Goal: Task Accomplishment & Management: Manage account settings

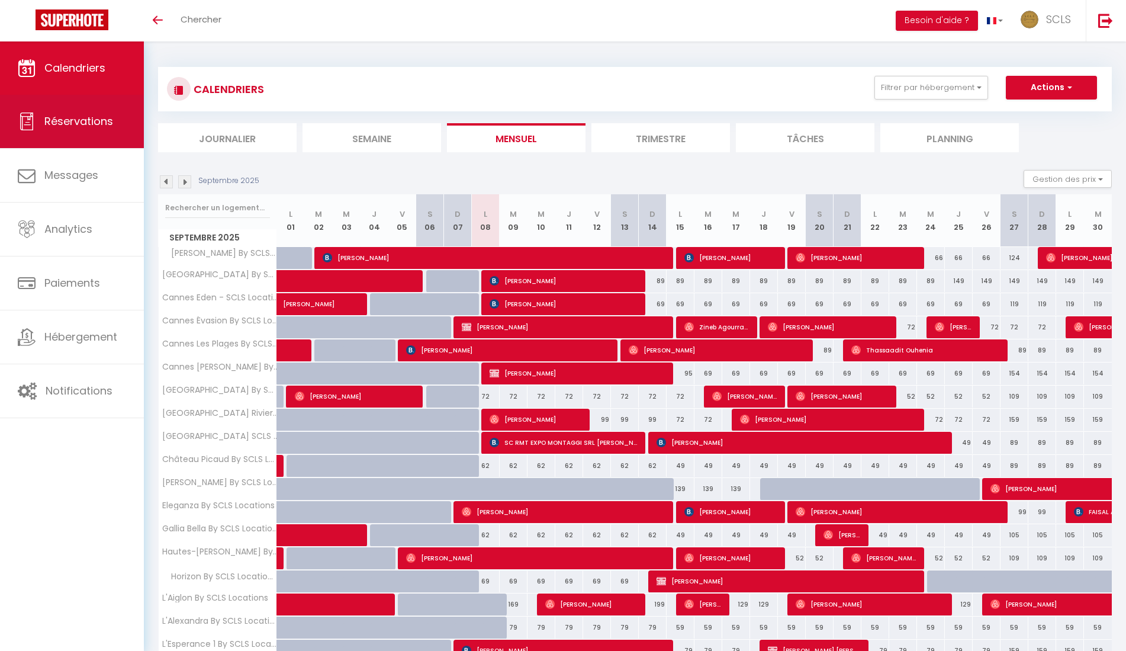
click at [103, 119] on span "Réservations" at bounding box center [78, 121] width 69 height 15
select select "not_cancelled"
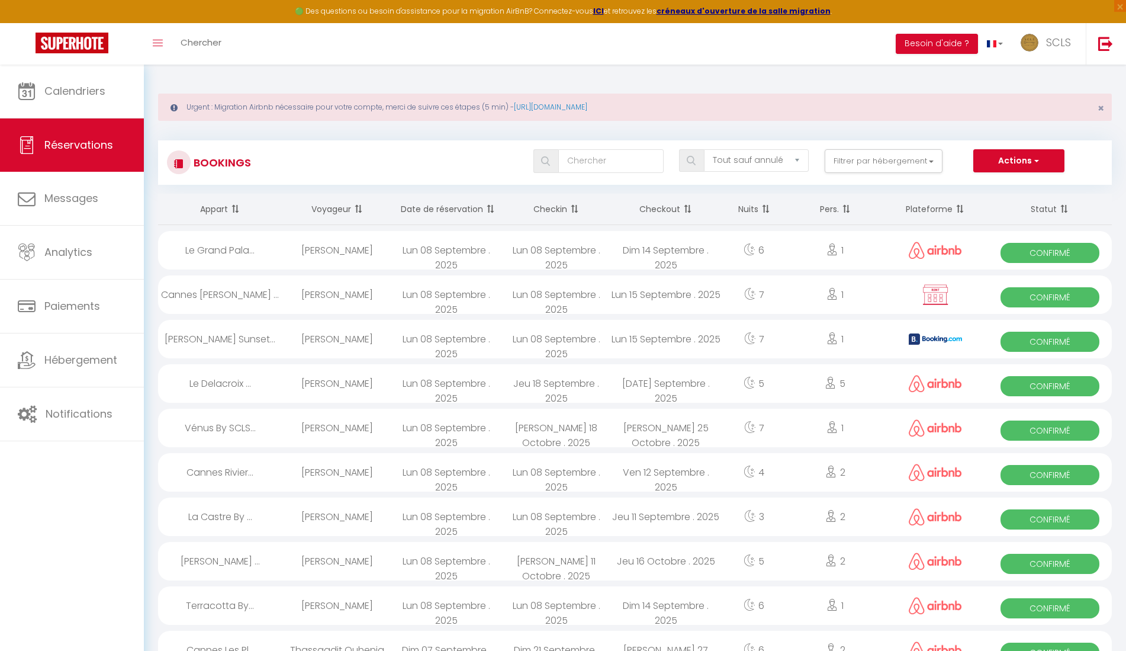
click at [343, 381] on div "[PERSON_NAME]" at bounding box center [337, 383] width 110 height 38
select select "OK"
select select "0"
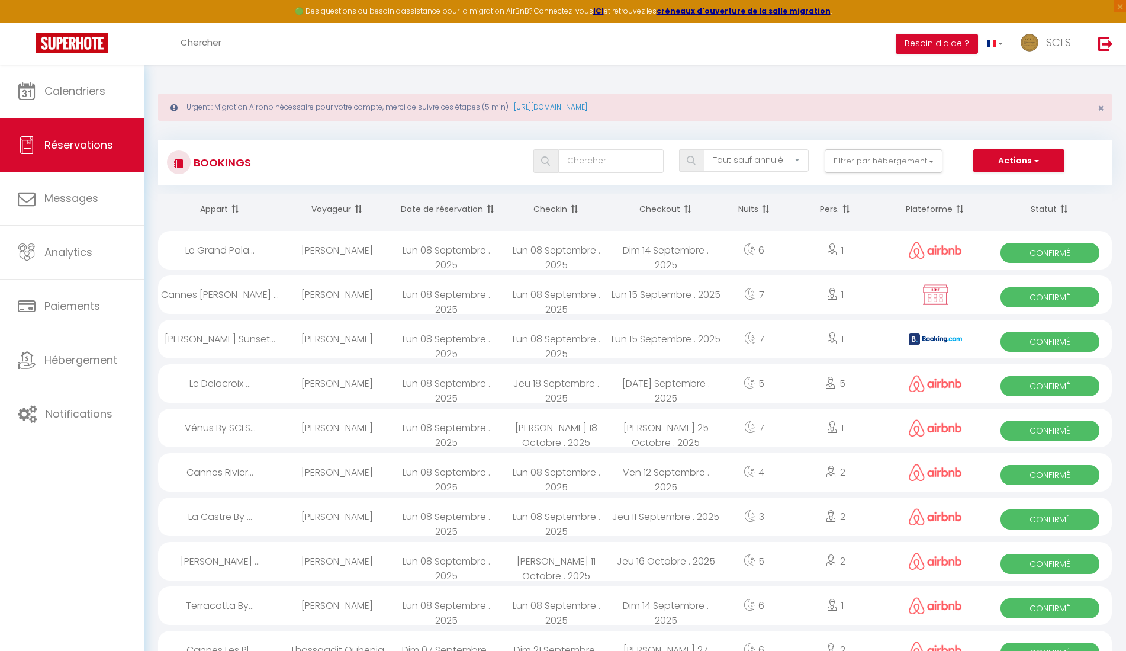
select select "1"
select select
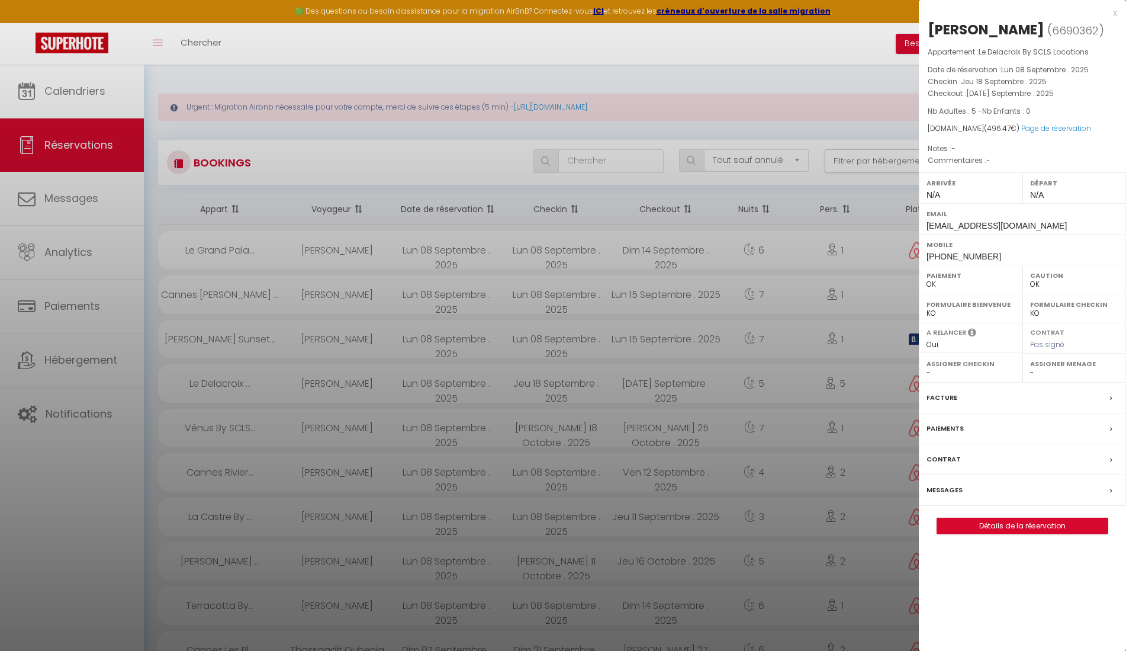
click at [343, 381] on div at bounding box center [563, 325] width 1126 height 651
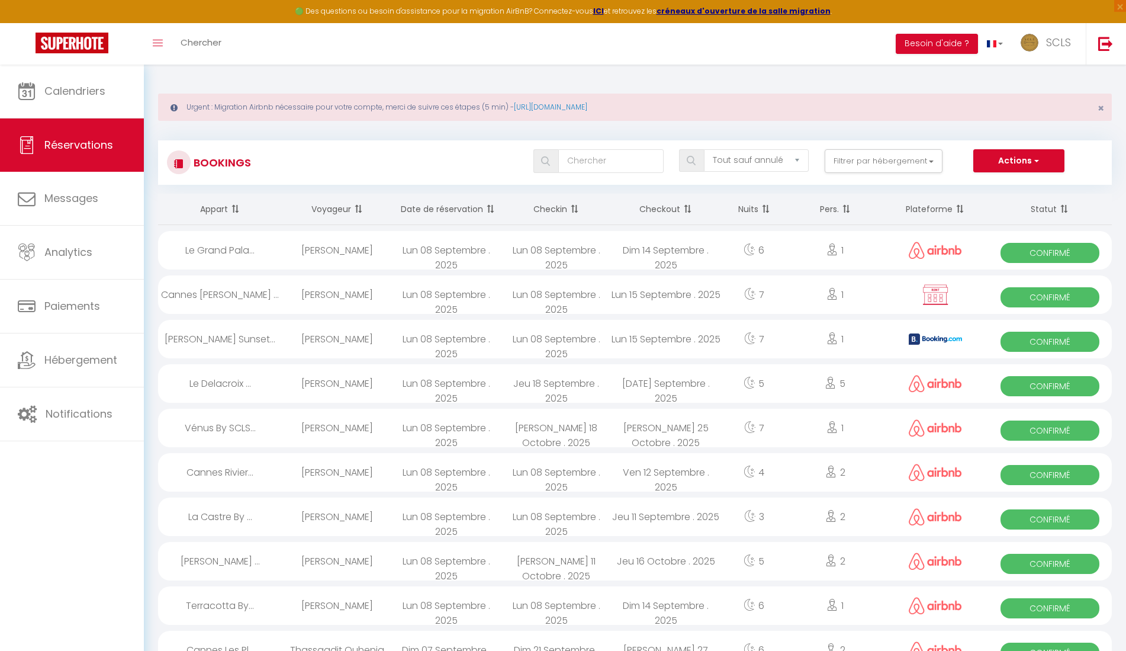
click at [1074, 382] on span "Confirmé" at bounding box center [1050, 386] width 99 height 20
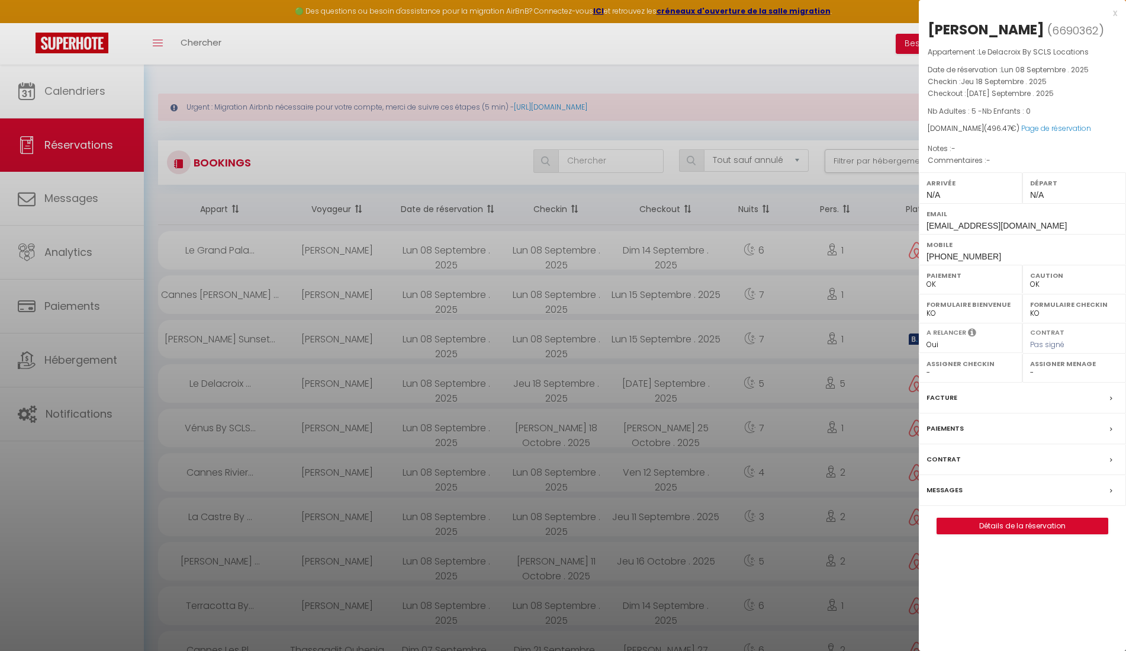
drag, startPoint x: 930, startPoint y: 28, endPoint x: 996, endPoint y: 27, distance: 66.3
click at [996, 27] on h2 "[PERSON_NAME] ( 6690362 )" at bounding box center [1022, 30] width 189 height 20
copy div "[PERSON_NAME]"
click at [990, 254] on div "Mobile [PHONE_NUMBER]" at bounding box center [1022, 249] width 207 height 31
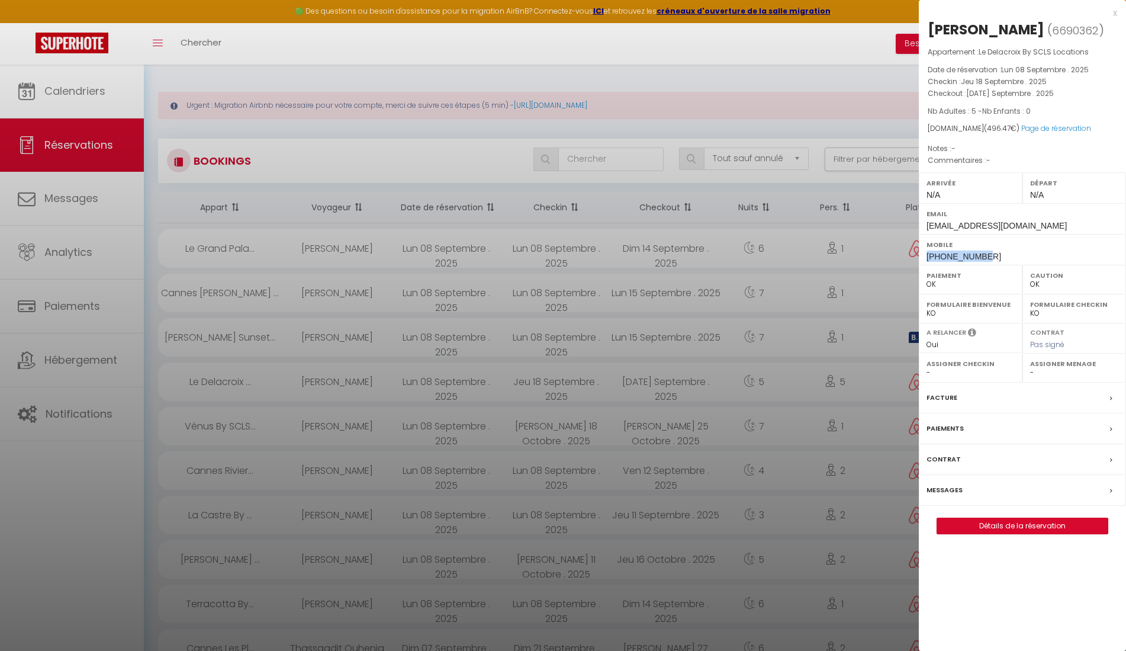
drag, startPoint x: 926, startPoint y: 253, endPoint x: 1035, endPoint y: 247, distance: 109.1
click at [1027, 252] on div "Mobile [PHONE_NUMBER]" at bounding box center [1022, 249] width 207 height 31
copy span "[PHONE_NUMBER]"
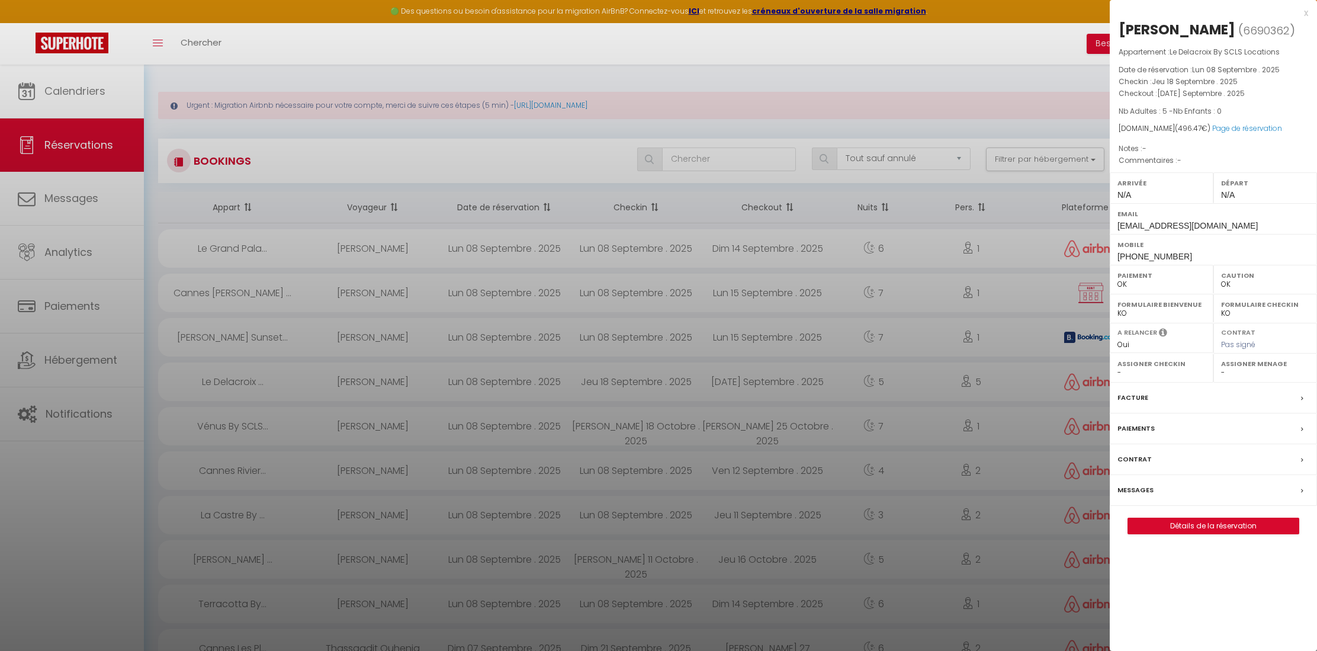
click at [1118, 27] on div "[PERSON_NAME]" at bounding box center [1176, 29] width 117 height 19
drag, startPoint x: 1118, startPoint y: 27, endPoint x: 1186, endPoint y: 29, distance: 68.1
click at [1126, 29] on h2 "[PERSON_NAME] ( 6690362 )" at bounding box center [1212, 30] width 189 height 20
copy div "[PERSON_NAME]"
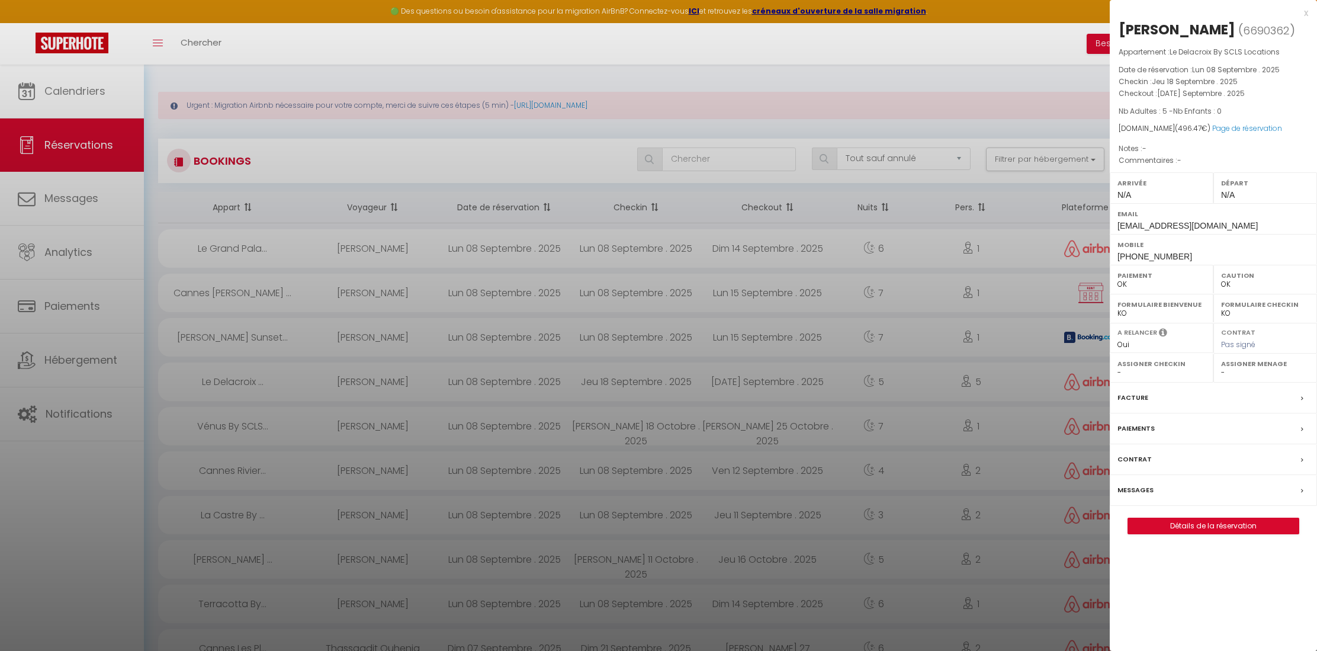
click at [1113, 255] on div "Mobile [PHONE_NUMBER]" at bounding box center [1213, 249] width 207 height 31
drag, startPoint x: 1173, startPoint y: 254, endPoint x: 1097, endPoint y: 254, distance: 75.8
click at [1111, 258] on div "Mobile [PHONE_NUMBER]" at bounding box center [1213, 249] width 207 height 31
copy span "[PHONE_NUMBER]"
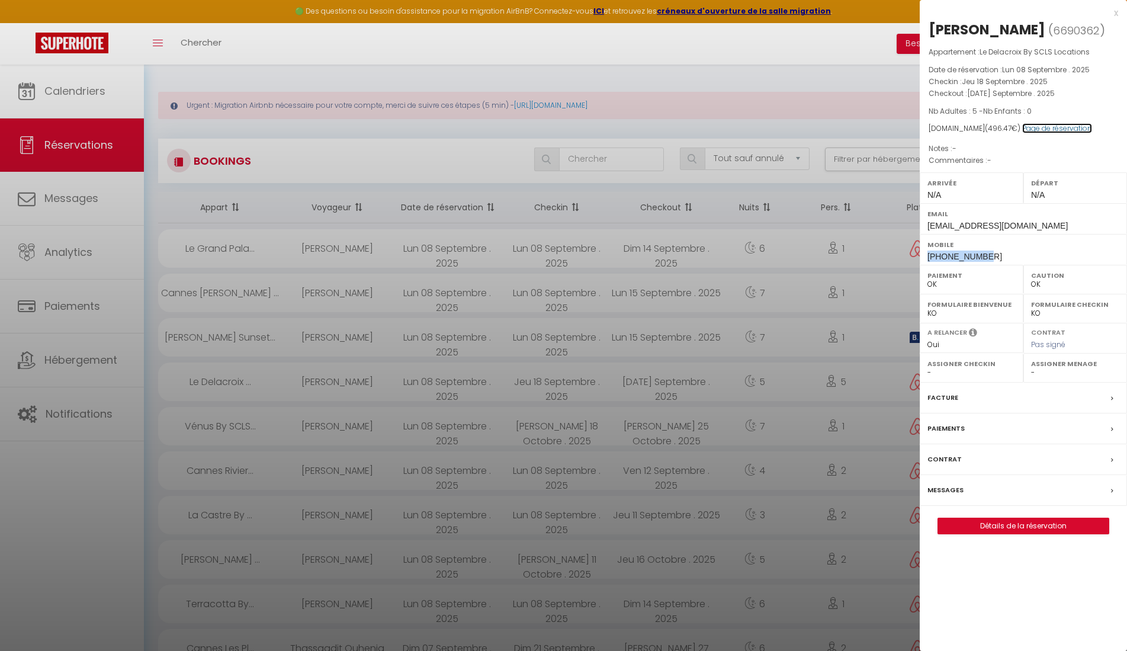
click at [1035, 126] on link "Page de réservation" at bounding box center [1057, 128] width 70 height 10
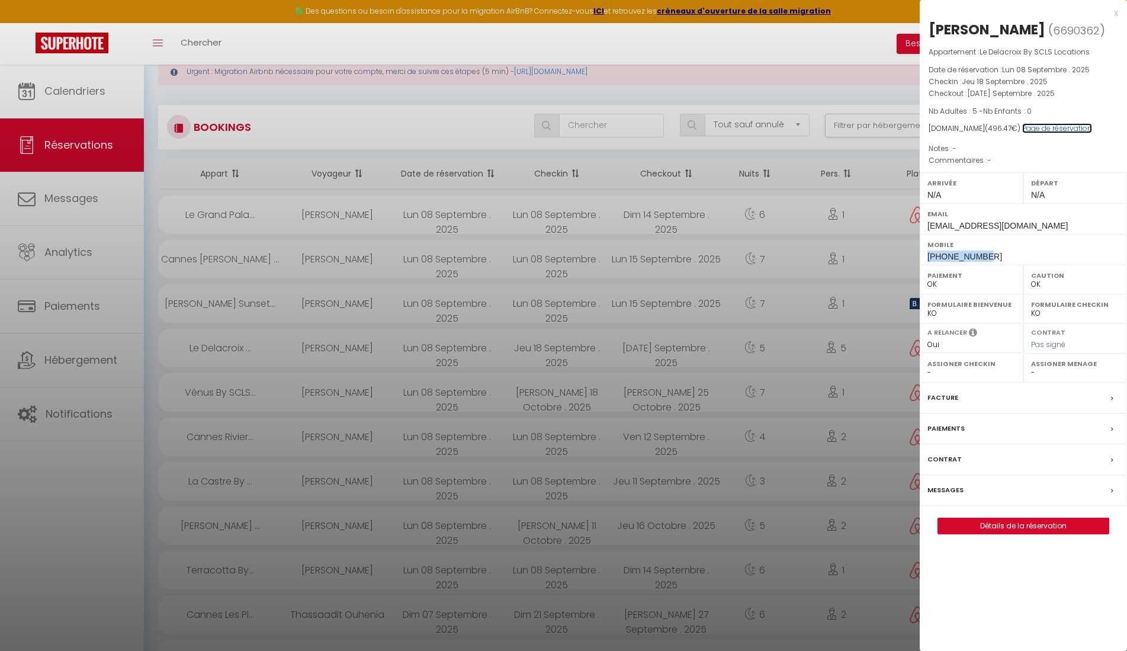
scroll to position [37, 0]
click at [570, 123] on div at bounding box center [563, 325] width 1127 height 651
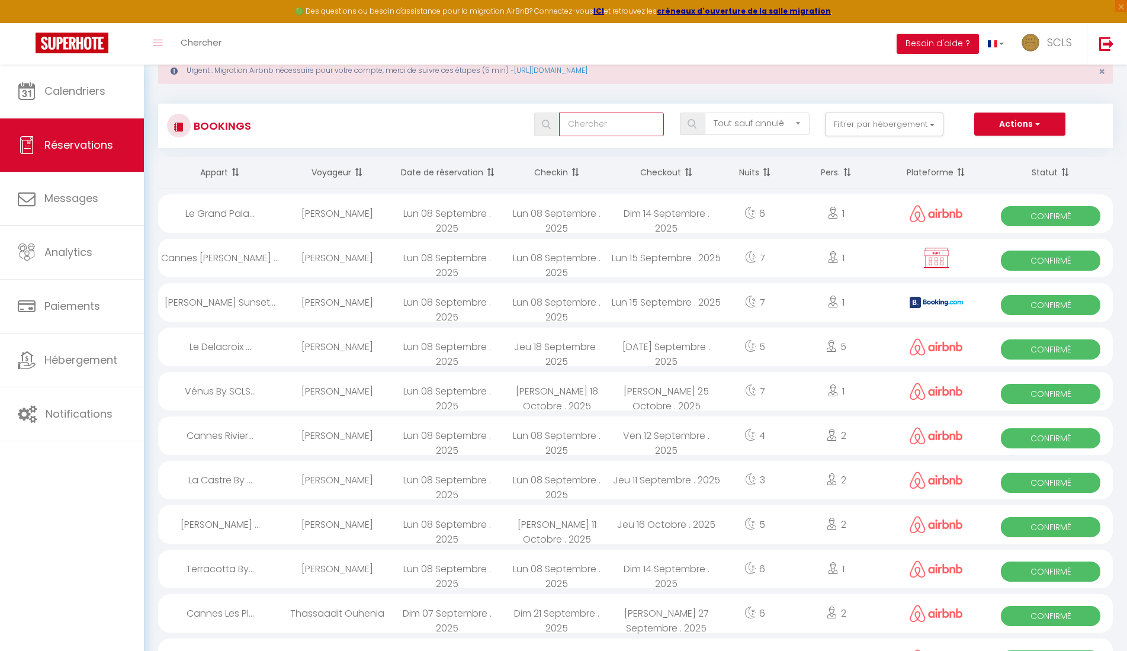
click at [574, 123] on input "text" at bounding box center [611, 124] width 105 height 24
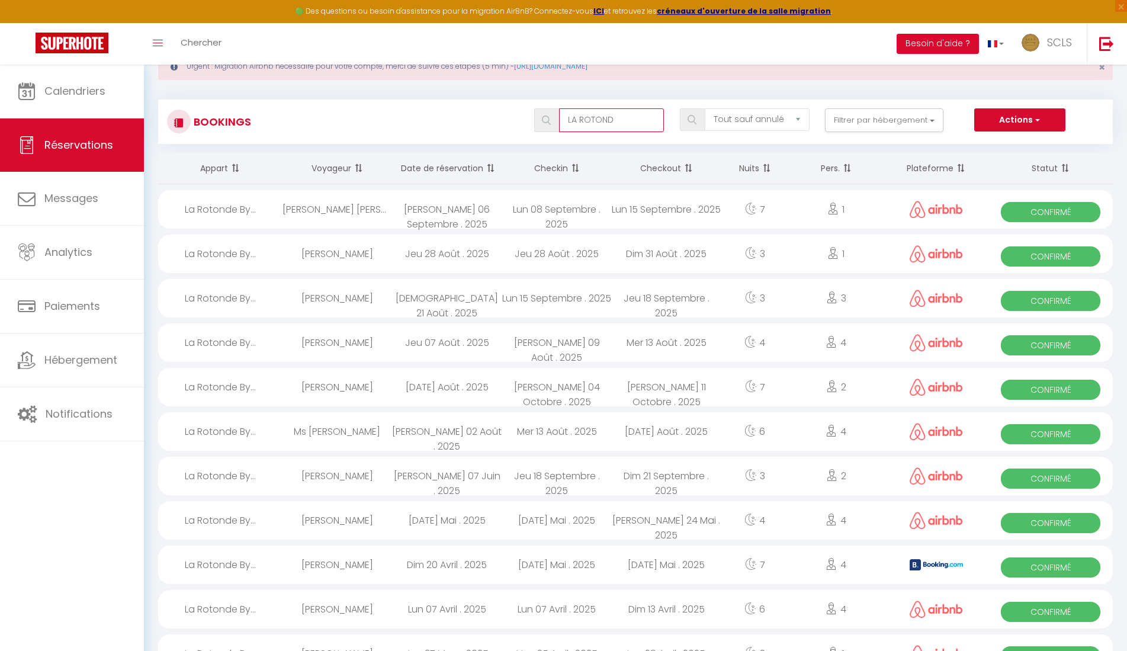
scroll to position [40, 0]
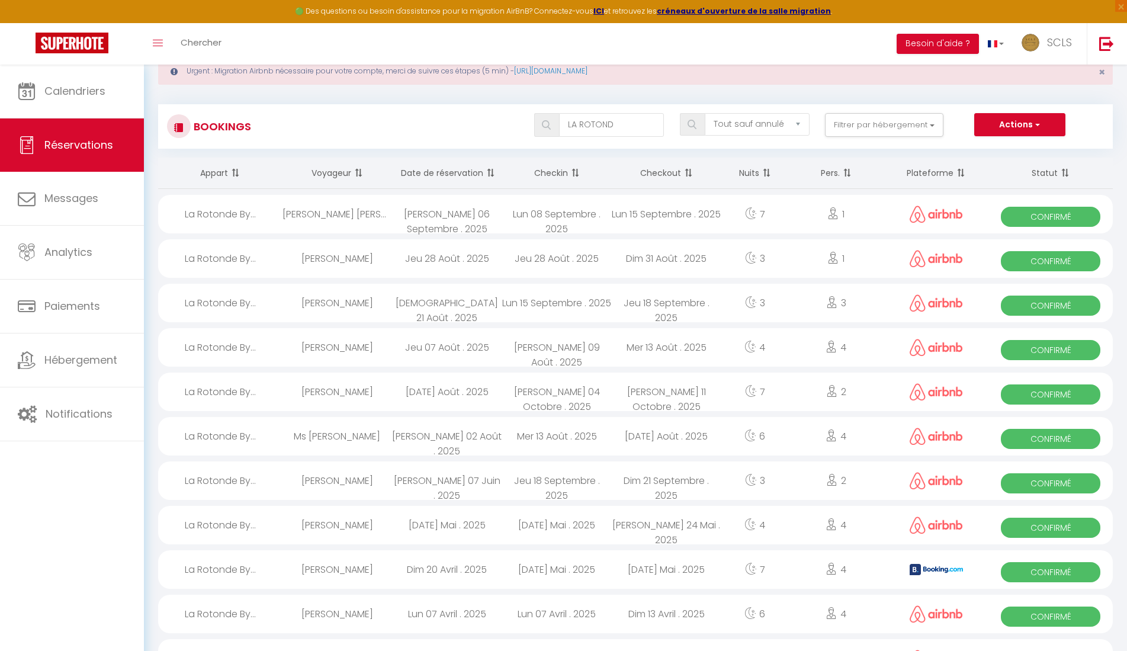
click at [1049, 215] on span "Confirmé" at bounding box center [1050, 217] width 99 height 20
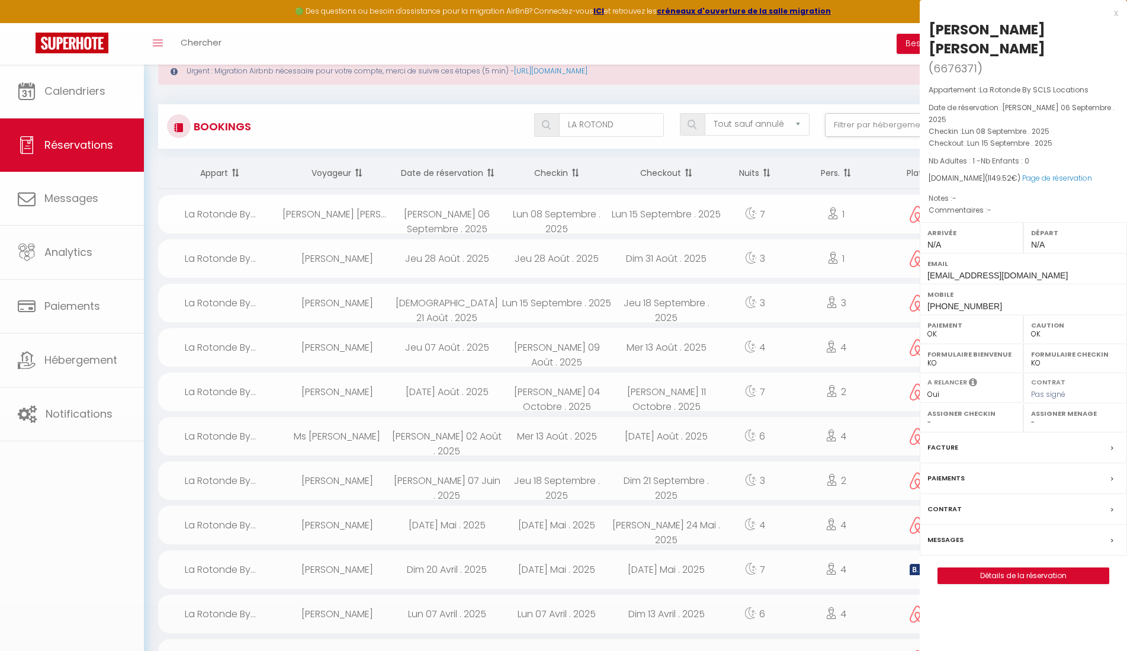
scroll to position [38, 0]
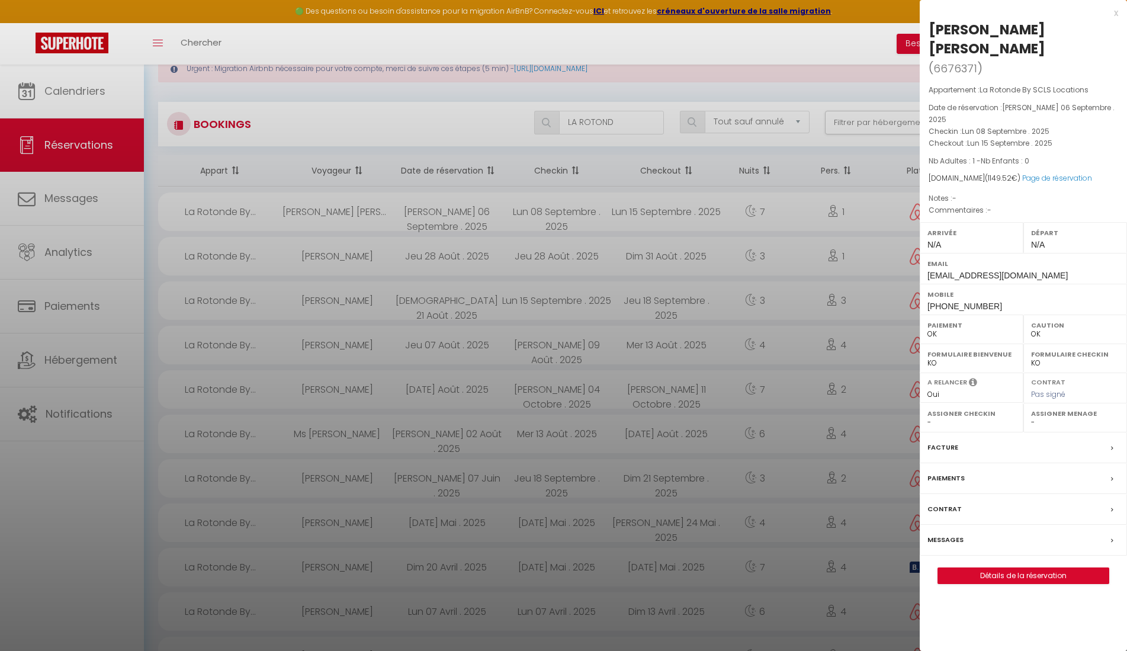
click at [628, 123] on div at bounding box center [563, 325] width 1127 height 651
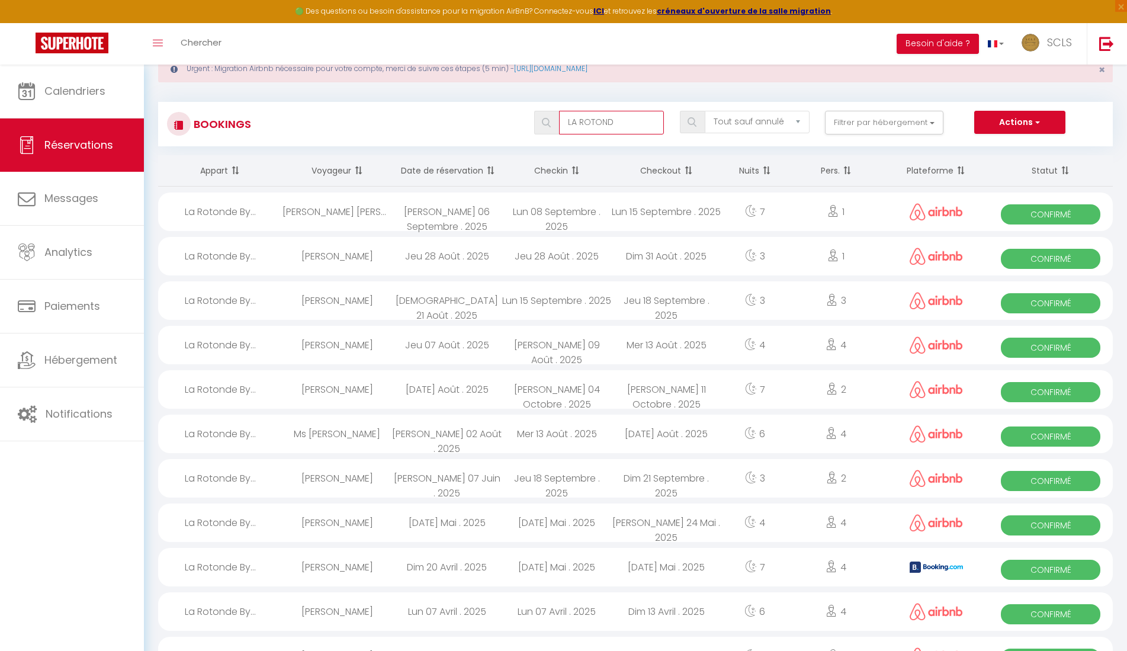
click at [623, 122] on input "LA ROTOND" at bounding box center [611, 123] width 105 height 24
drag, startPoint x: 623, startPoint y: 122, endPoint x: 531, endPoint y: 115, distance: 92.6
click at [533, 115] on div "LA ROTOND" at bounding box center [599, 123] width 146 height 24
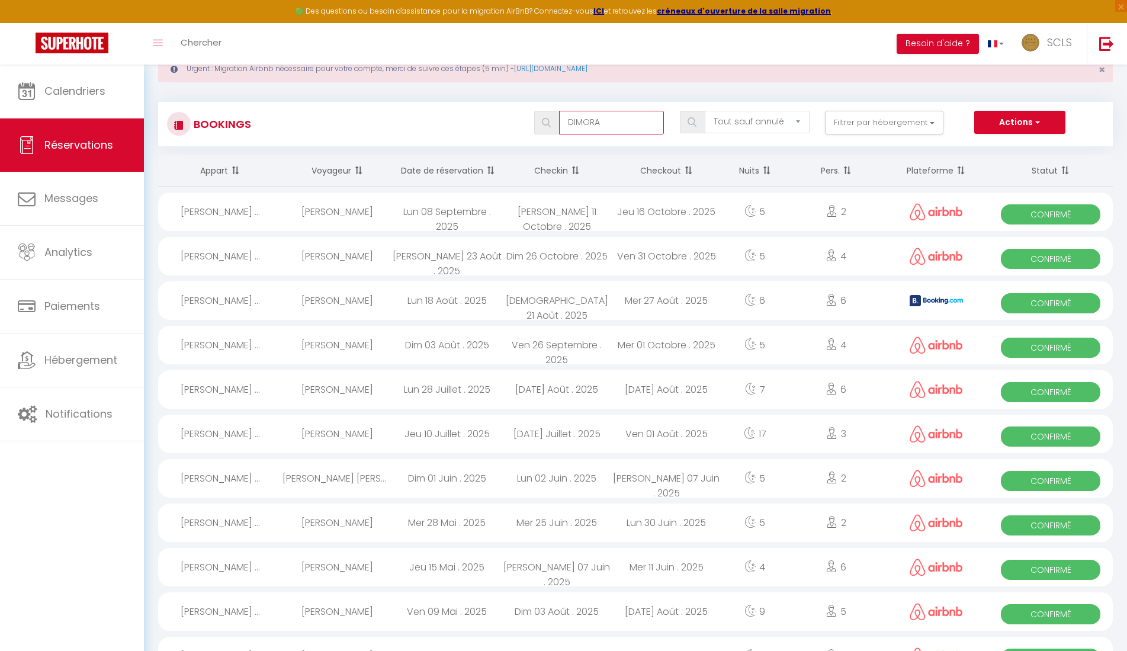
type input "DIMORA"
